Goal: Information Seeking & Learning: Learn about a topic

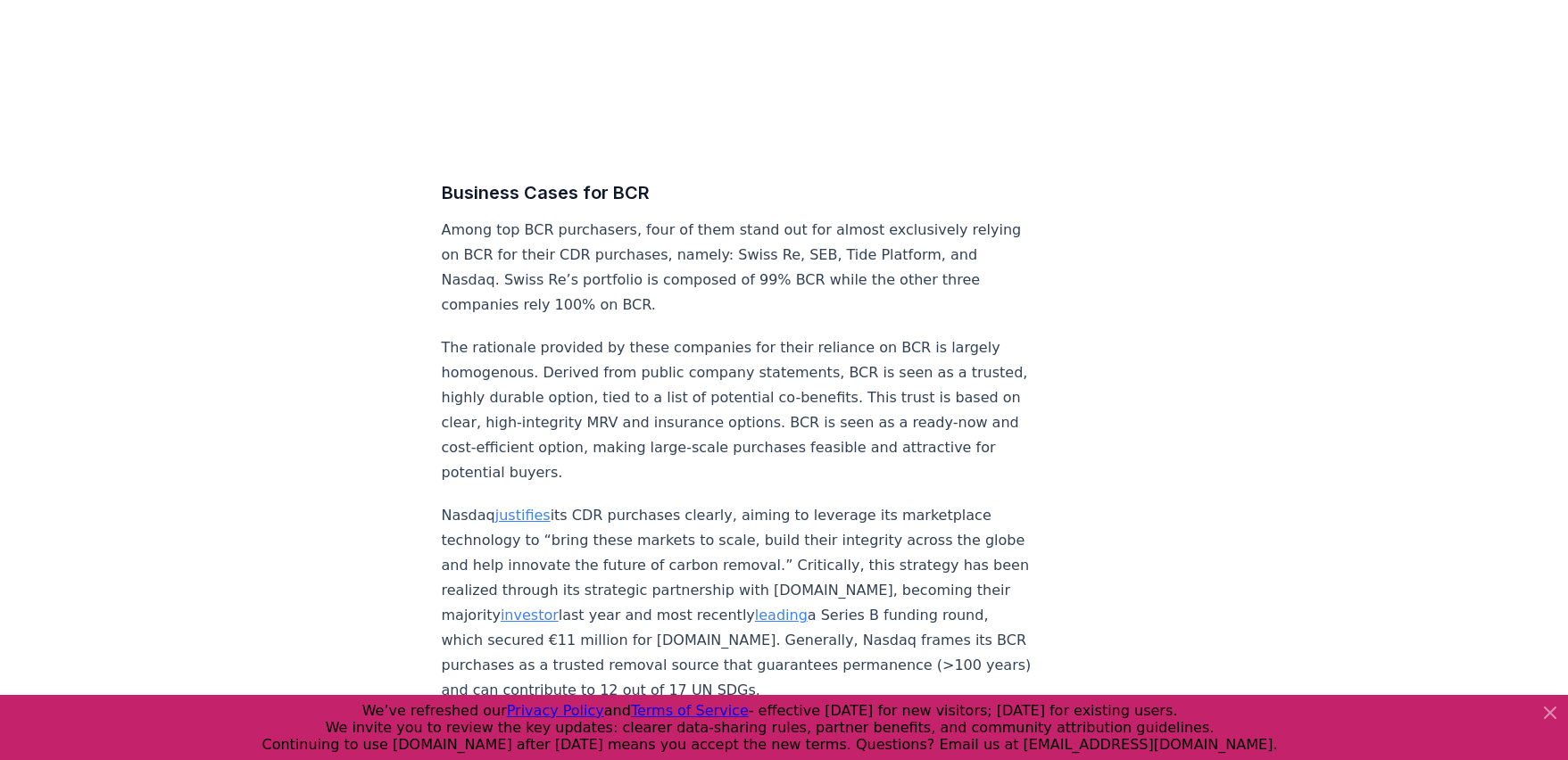
scroll to position [7936, 0]
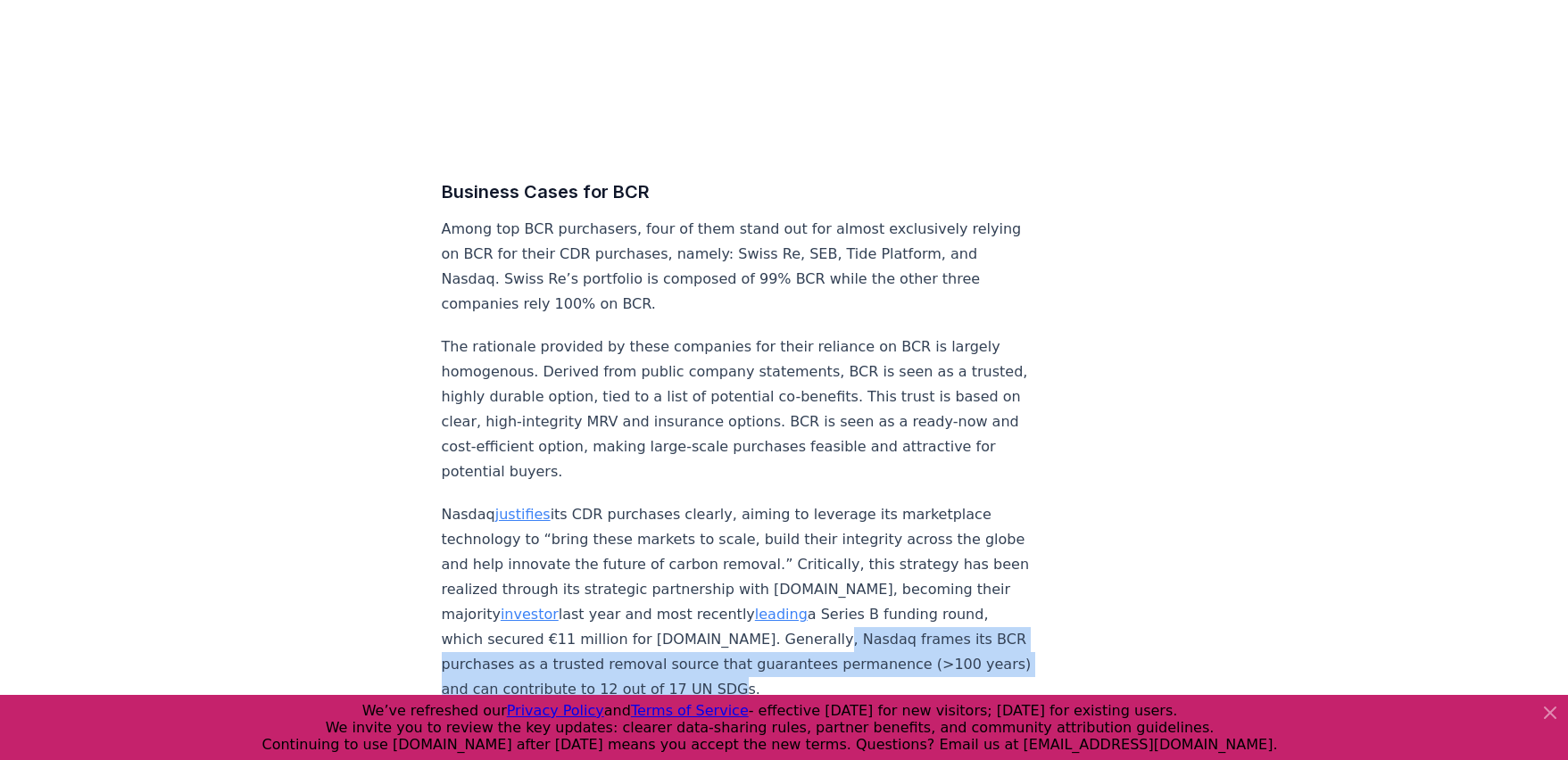
drag, startPoint x: 514, startPoint y: 358, endPoint x: 978, endPoint y: 375, distance: 464.3
click at [978, 502] on p "Nasdaq justifies its CDR purchases clearly, aiming to leverage its marketplace …" at bounding box center [737, 602] width 590 height 200
copy p "Nasdaq frames its BCR purchases as a trusted removal source that guarantees per…"
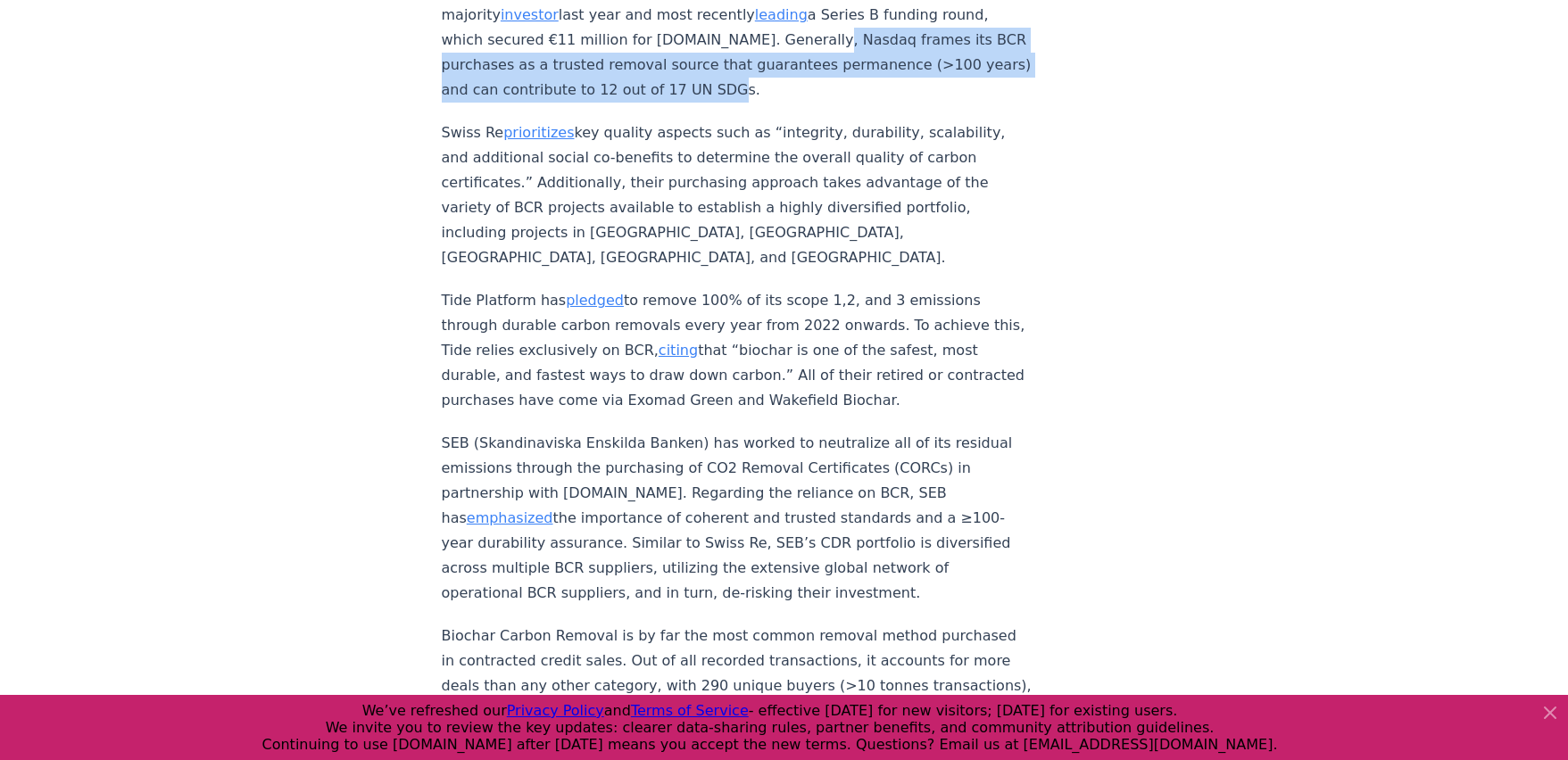
scroll to position [8542, 0]
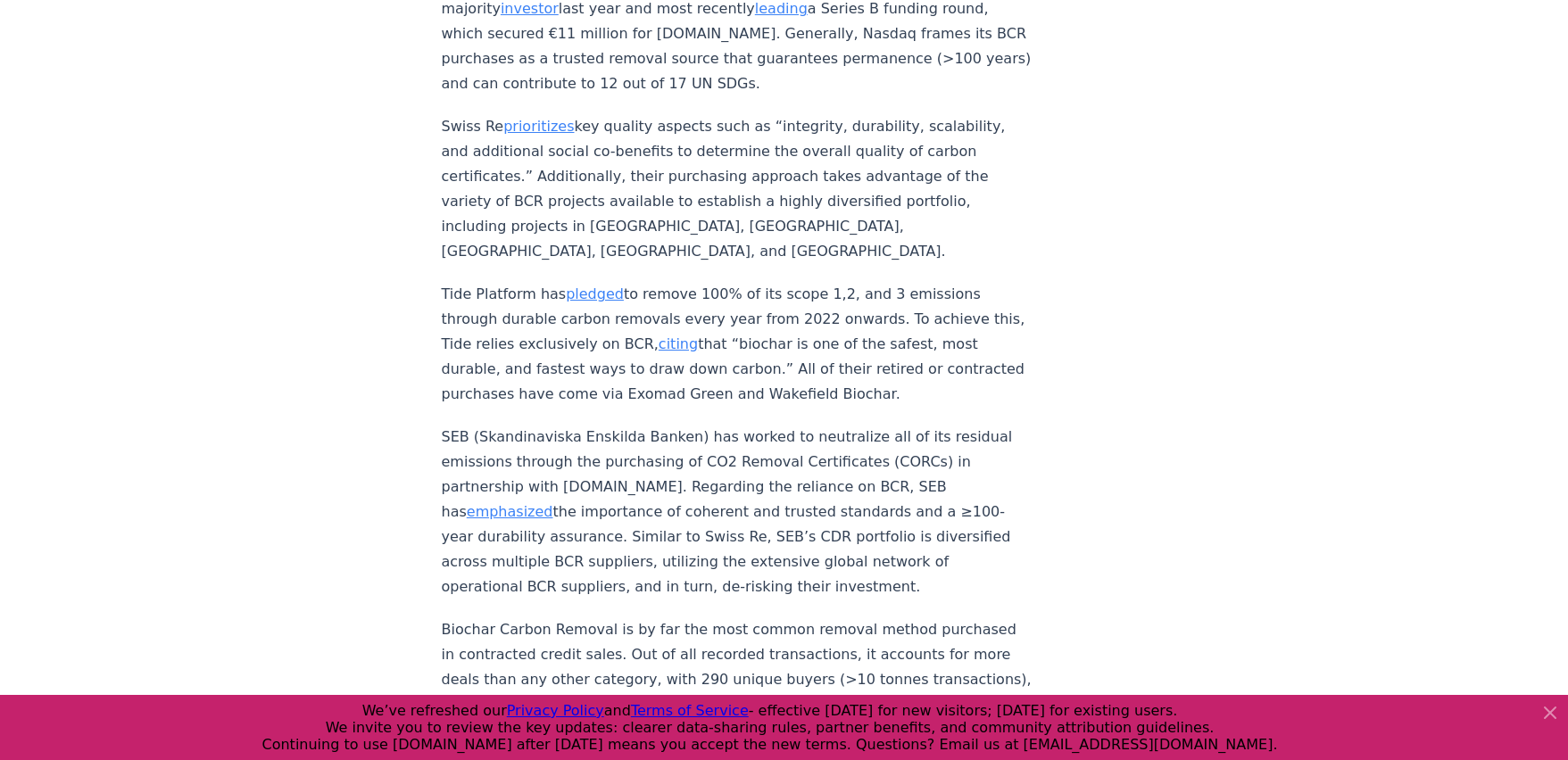
drag, startPoint x: 847, startPoint y: 354, endPoint x: 853, endPoint y: 416, distance: 62.3
copy strong "The clear majority of first-time purchasers are entering the market through BCR…"
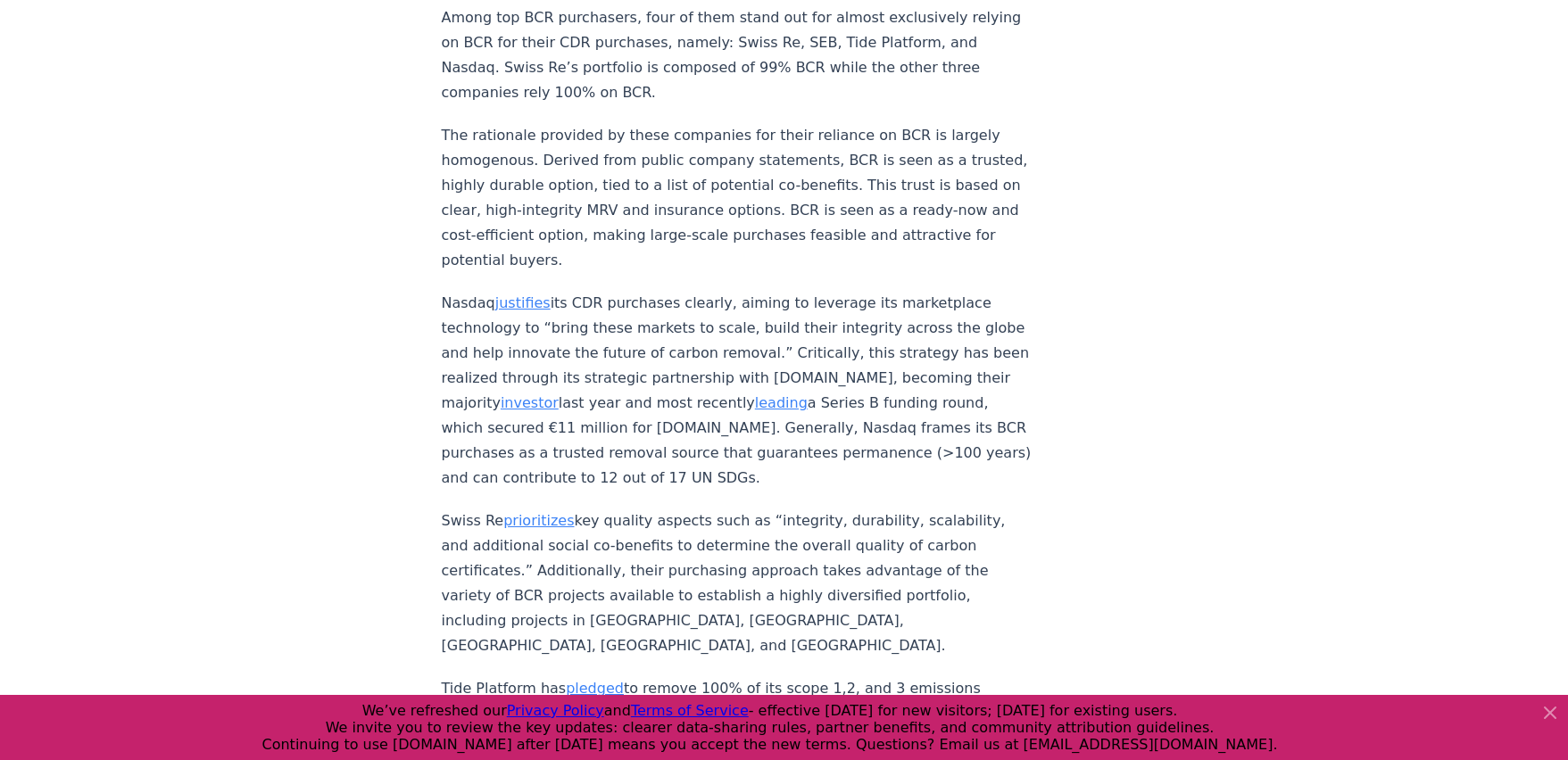
scroll to position [8143, 0]
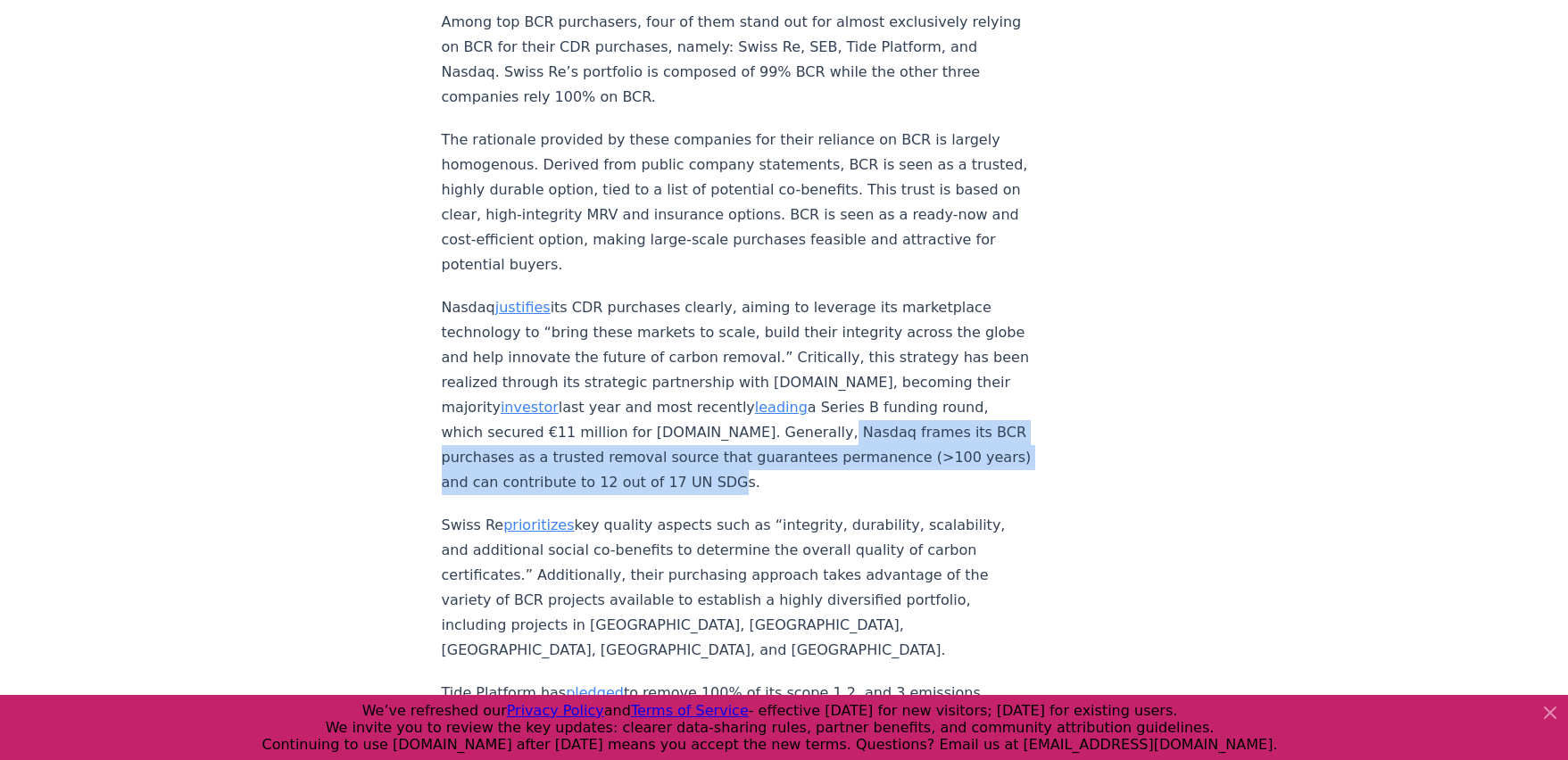
drag, startPoint x: 515, startPoint y: 155, endPoint x: 930, endPoint y: 185, distance: 416.1
click at [930, 296] on p "Nasdaq justifies its CDR purchases clearly, aiming to leverage its marketplace …" at bounding box center [737, 395] width 590 height 200
copy p "asdaq frames its BCR purchases as a trusted removal source that guarantees perm…"
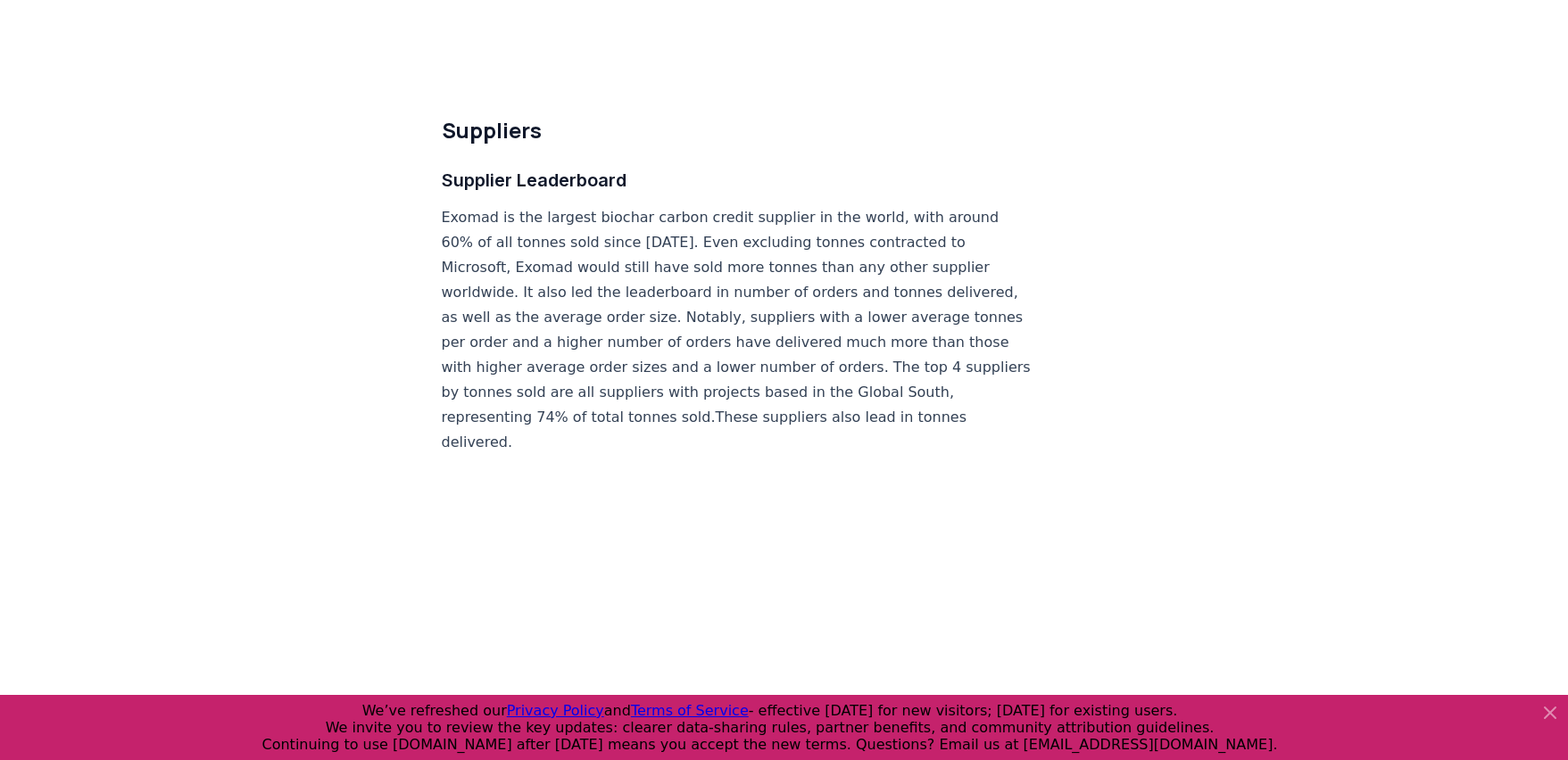
scroll to position [10516, 0]
